Goal: Task Accomplishment & Management: Complete application form

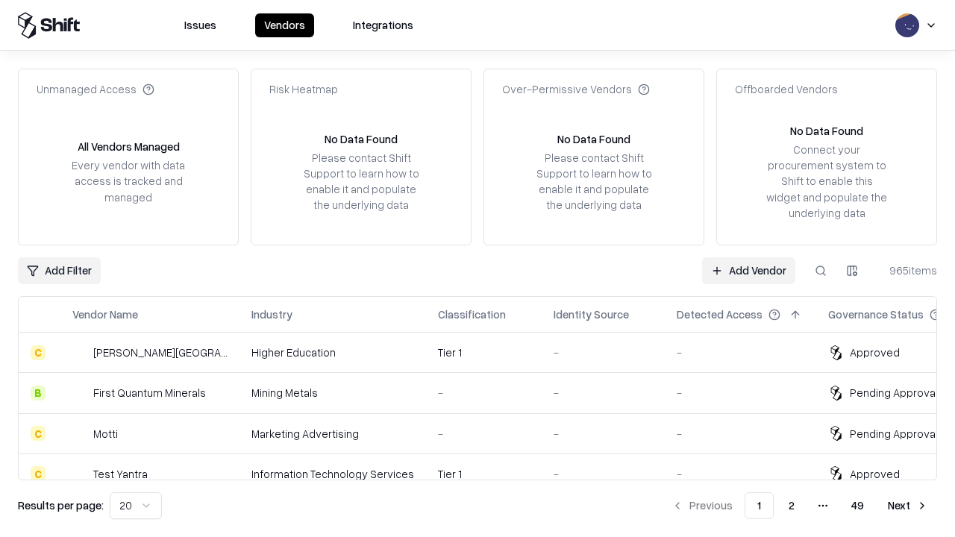
click at [748, 270] on link "Add Vendor" at bounding box center [748, 270] width 93 height 27
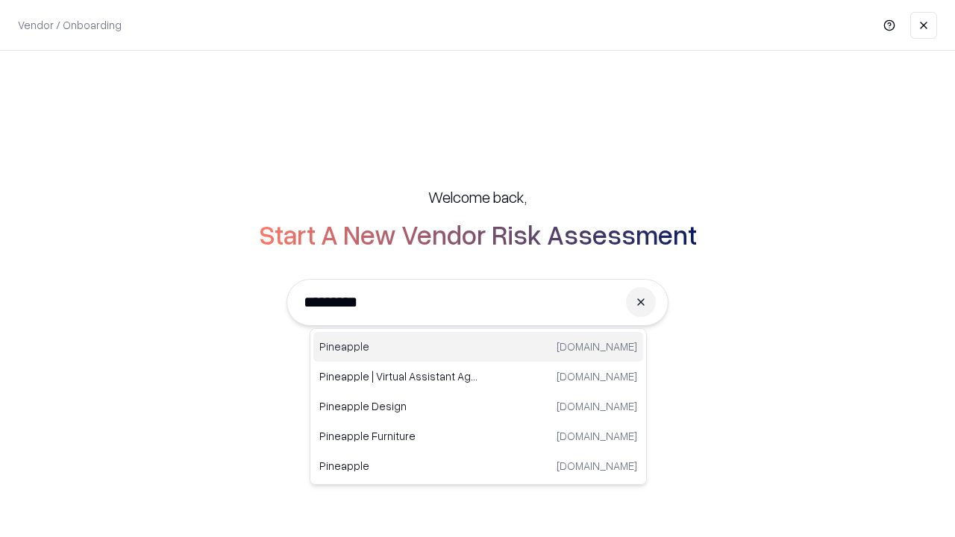
click at [478, 347] on div "Pineapple [DOMAIN_NAME]" at bounding box center [478, 347] width 330 height 30
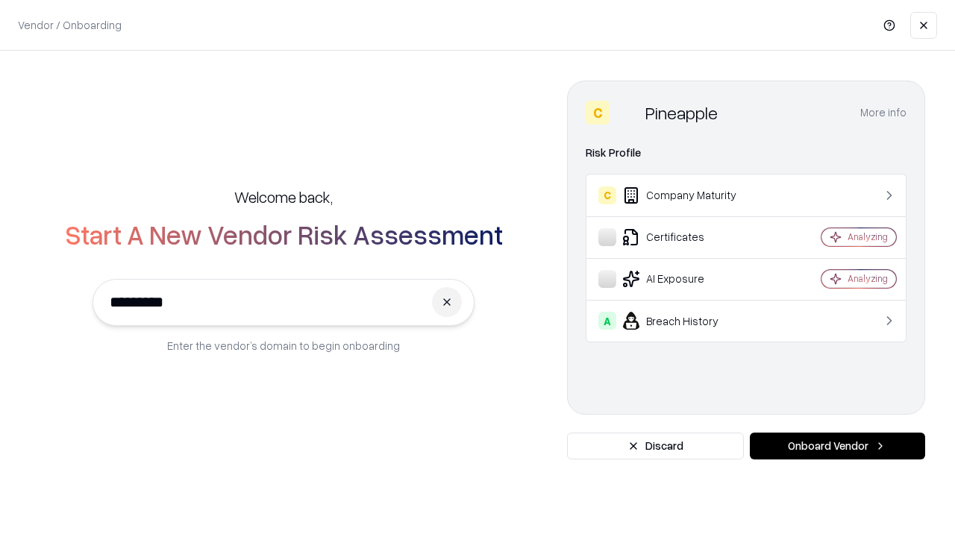
type input "*********"
click at [837, 446] on button "Onboard Vendor" at bounding box center [837, 446] width 175 height 27
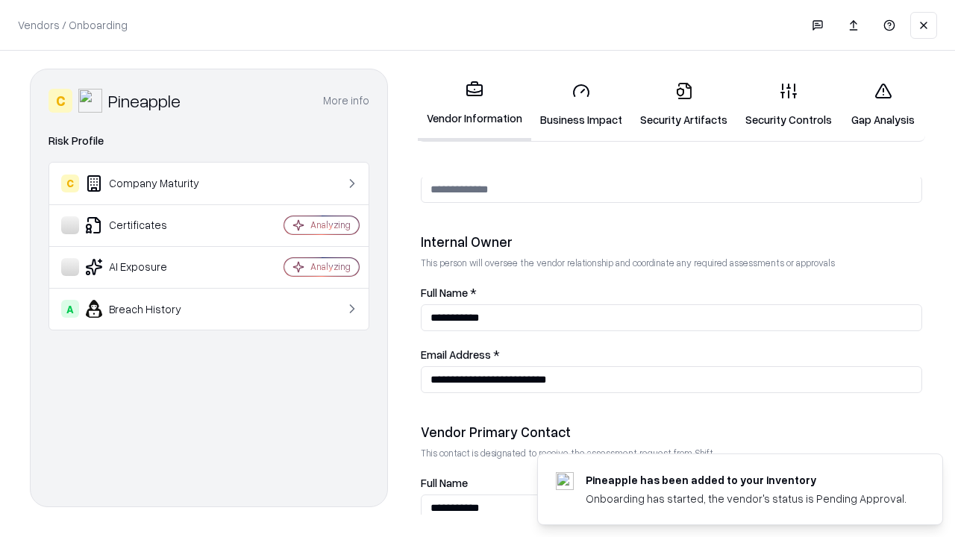
scroll to position [773, 0]
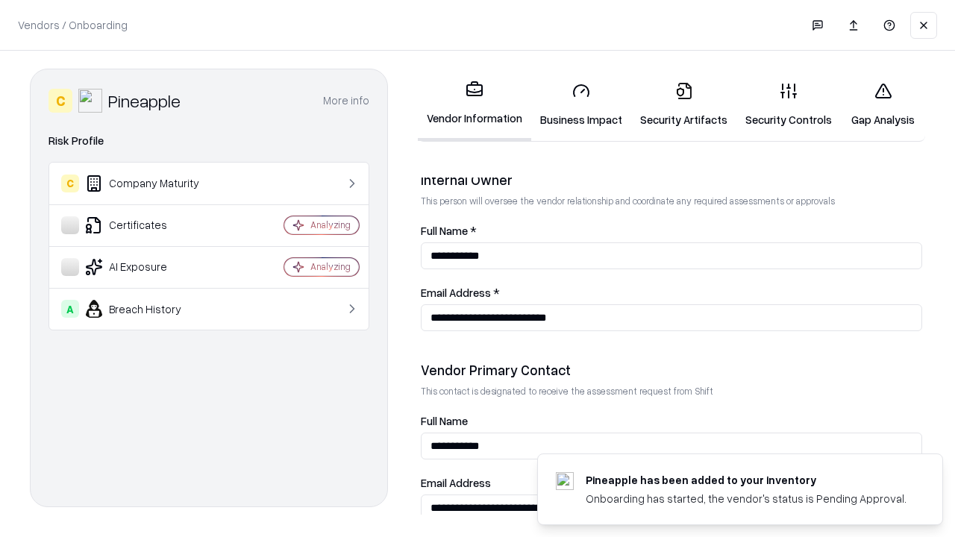
click at [581, 104] on link "Business Impact" at bounding box center [581, 104] width 100 height 69
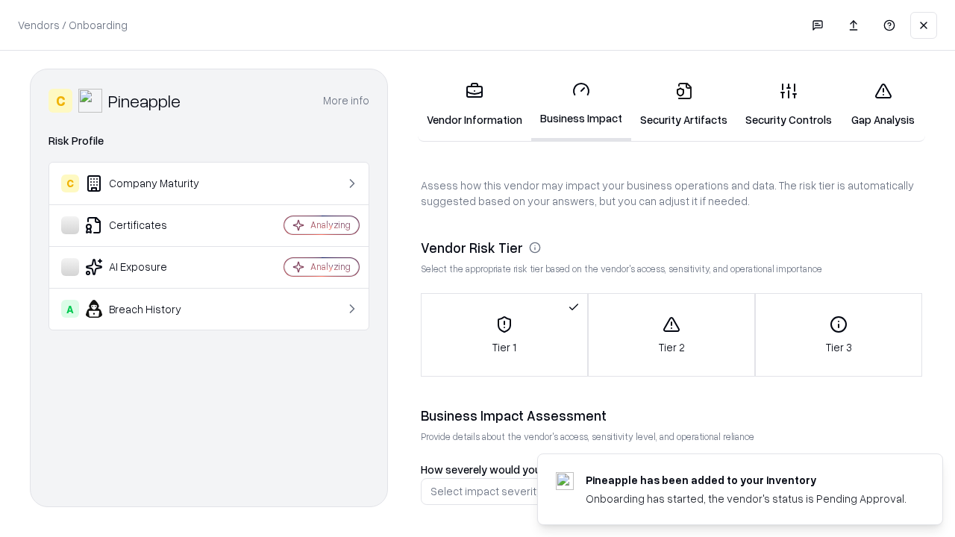
click at [882, 104] on link "Gap Analysis" at bounding box center [883, 104] width 84 height 69
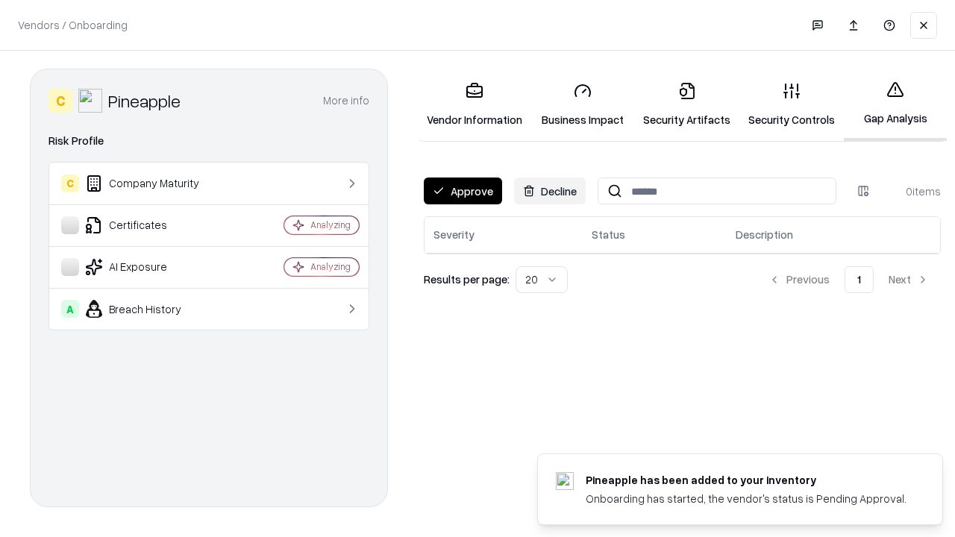
click at [462, 191] on button "Approve" at bounding box center [463, 191] width 78 height 27
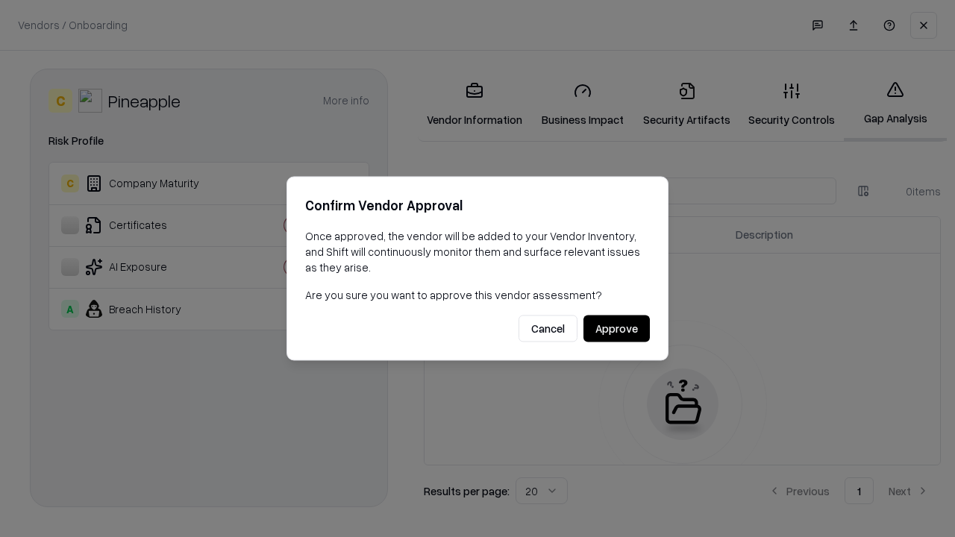
click at [616, 328] on button "Approve" at bounding box center [616, 328] width 66 height 27
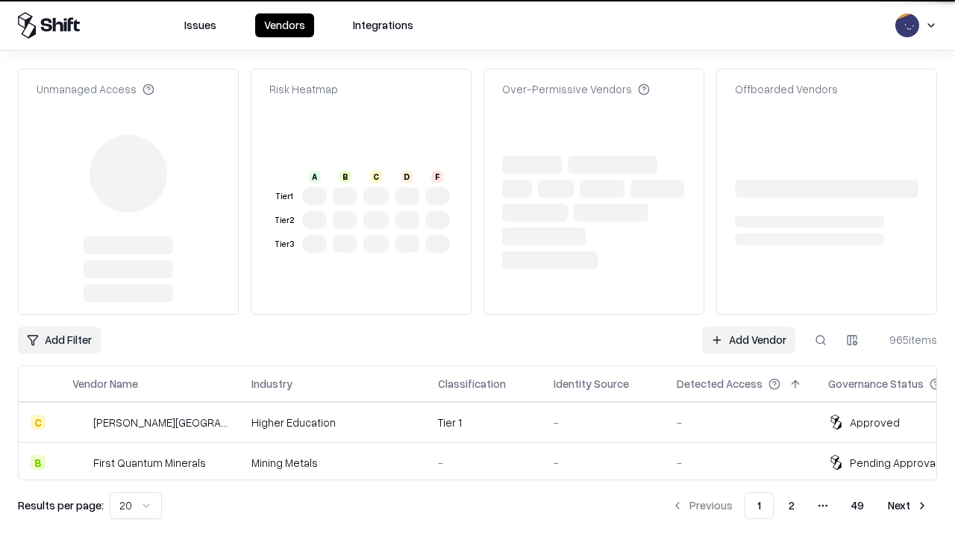
type input "*********"
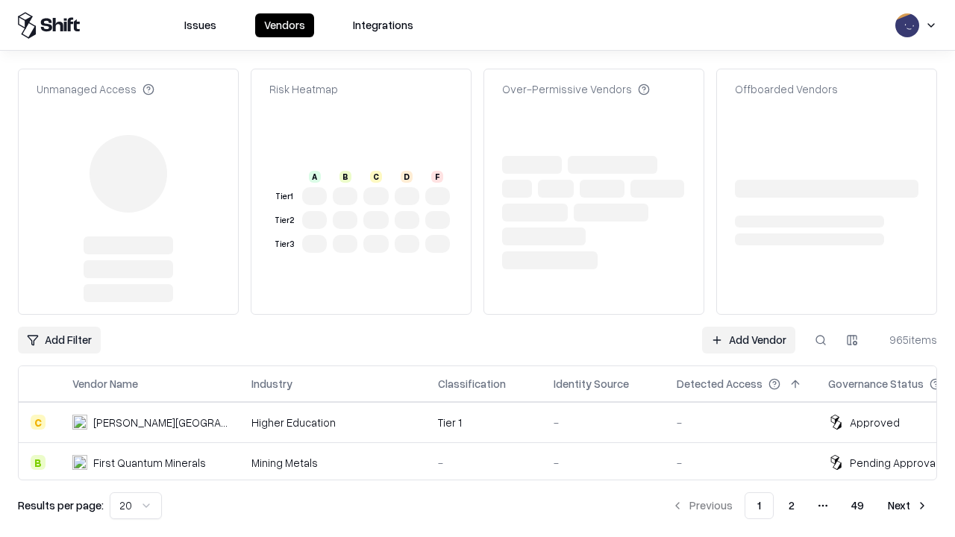
click at [748, 327] on link "Add Vendor" at bounding box center [748, 340] width 93 height 27
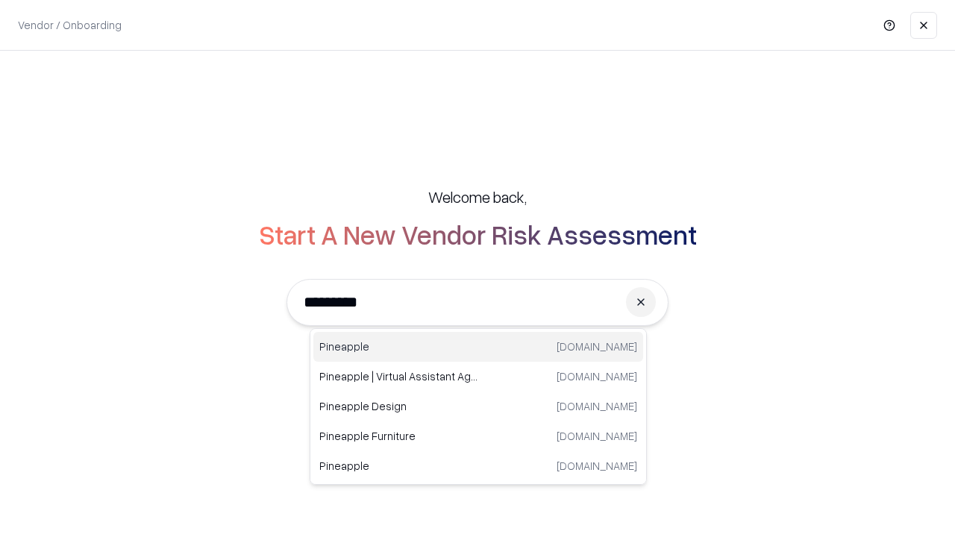
click at [478, 347] on div "Pineapple [DOMAIN_NAME]" at bounding box center [478, 347] width 330 height 30
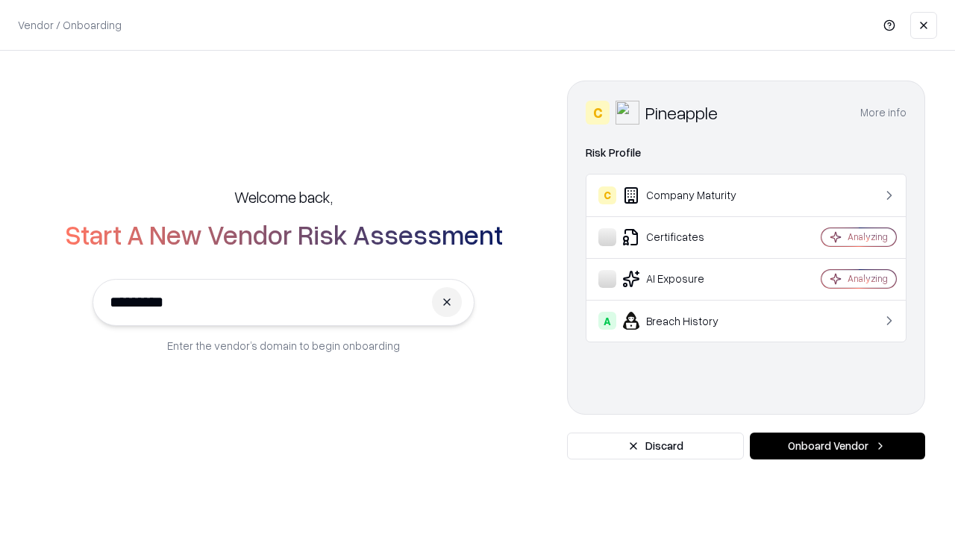
type input "*********"
click at [837, 446] on button "Onboard Vendor" at bounding box center [837, 446] width 175 height 27
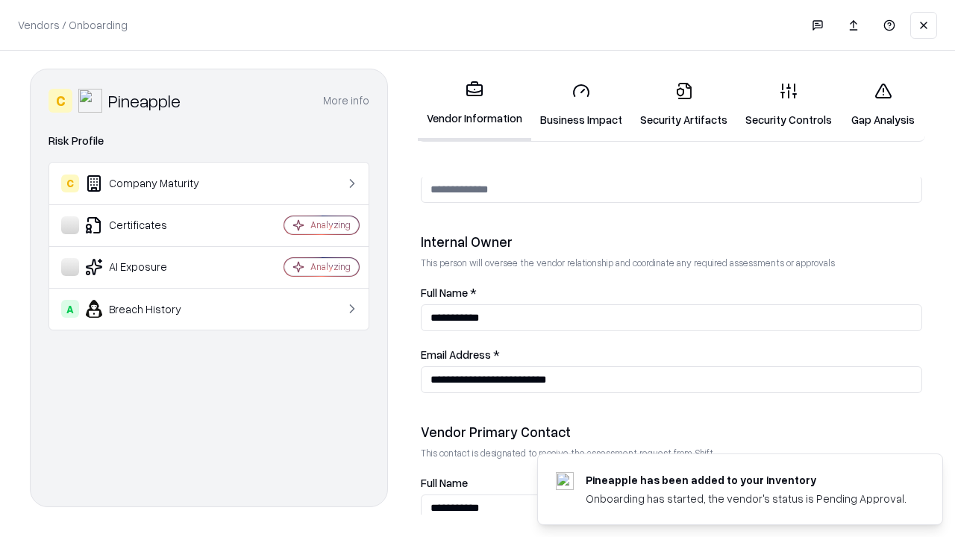
scroll to position [773, 0]
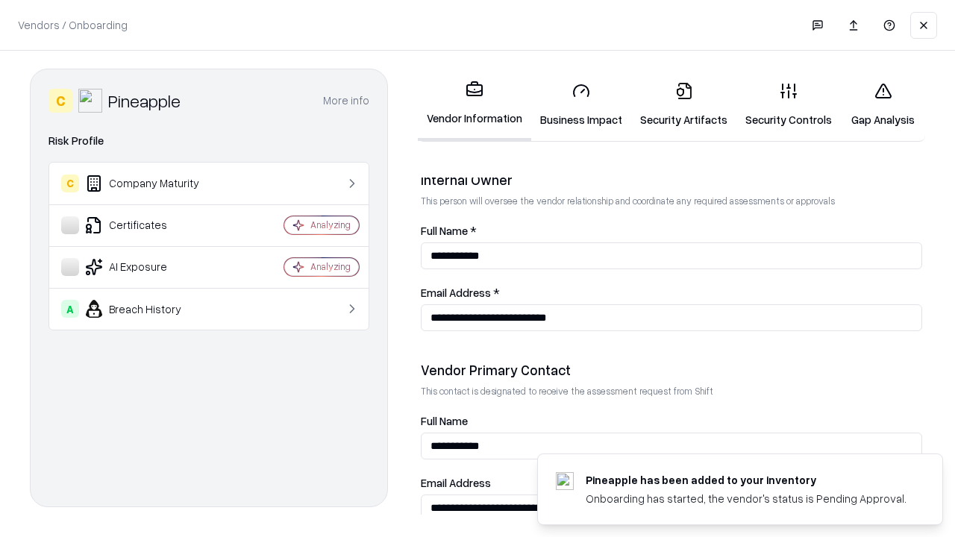
click at [882, 104] on link "Gap Analysis" at bounding box center [883, 104] width 84 height 69
